Goal: Use online tool/utility: Utilize a website feature to perform a specific function

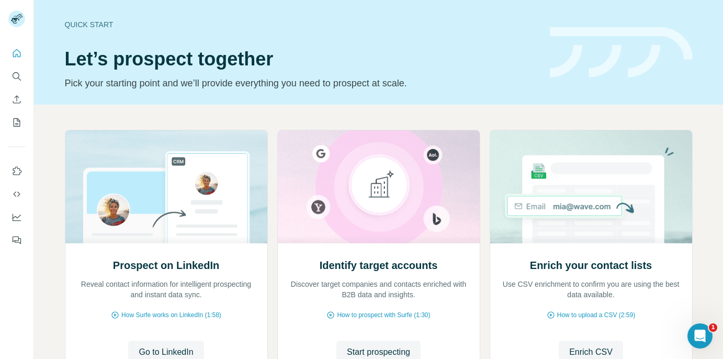
scroll to position [91, 0]
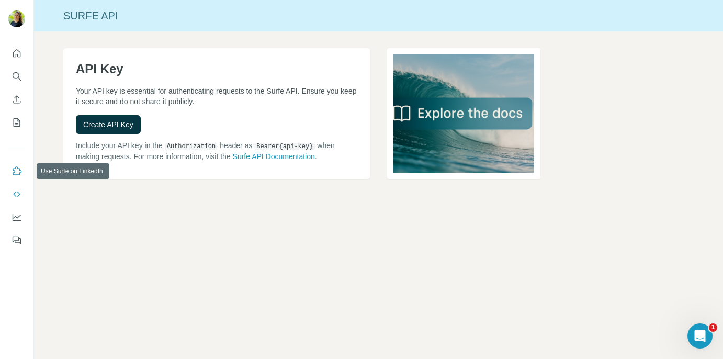
click at [14, 169] on icon "Use Surfe on LinkedIn" at bounding box center [17, 171] width 10 height 10
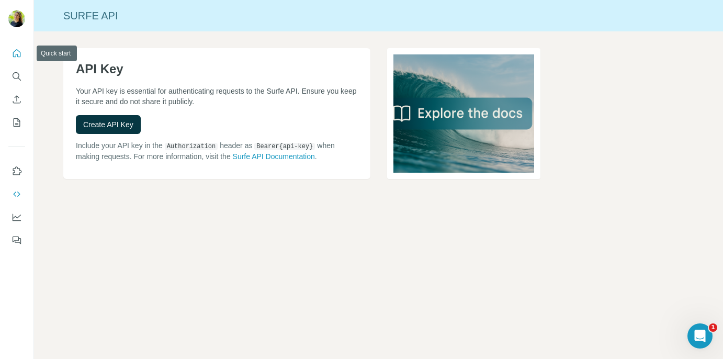
click at [15, 51] on icon "Quick start" at bounding box center [17, 53] width 8 height 8
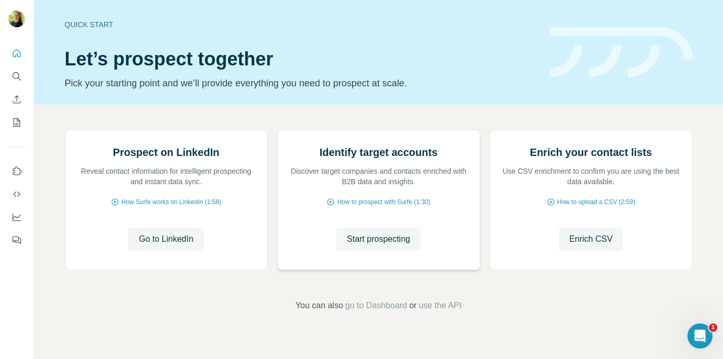
scroll to position [91, 0]
click at [374, 245] on span "Start prospecting" at bounding box center [378, 239] width 63 height 13
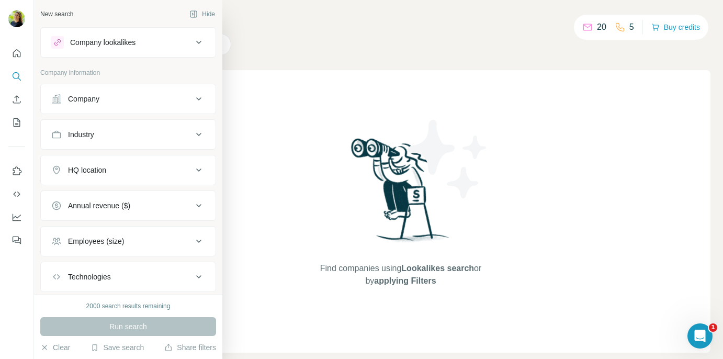
click at [158, 44] on div "Company lookalikes" at bounding box center [121, 42] width 141 height 13
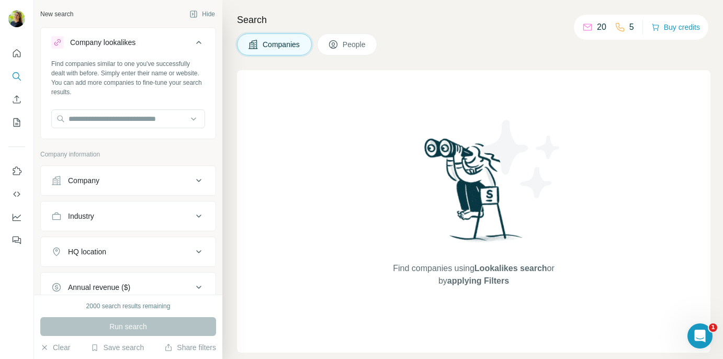
click at [133, 185] on div "Company" at bounding box center [121, 180] width 141 height 10
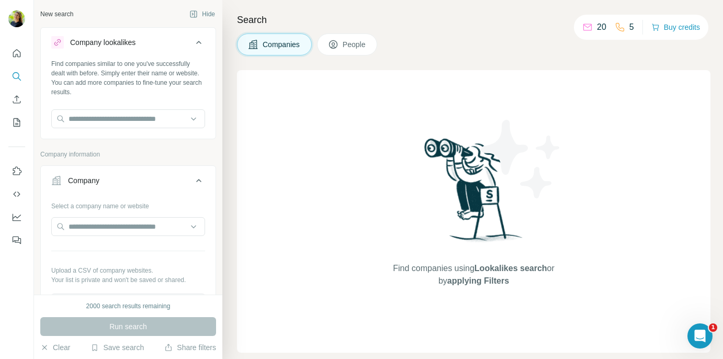
click at [192, 39] on icon at bounding box center [198, 42] width 13 height 13
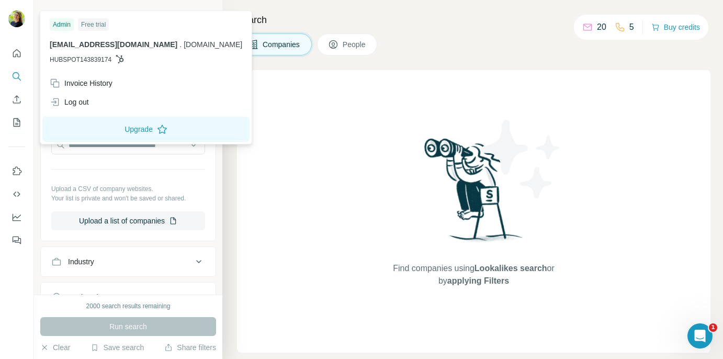
click at [18, 18] on img at bounding box center [16, 18] width 17 height 17
click at [15, 17] on img at bounding box center [16, 18] width 17 height 17
